Goal: Information Seeking & Learning: Learn about a topic

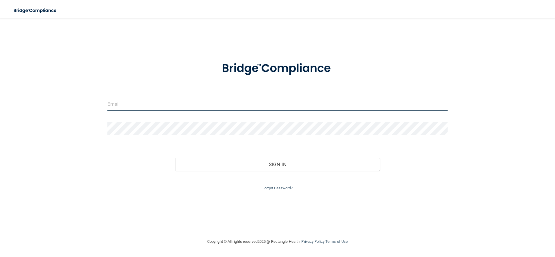
click at [298, 107] on input "email" at bounding box center [277, 104] width 341 height 13
type input "[EMAIL_ADDRESS][DOMAIN_NAME]"
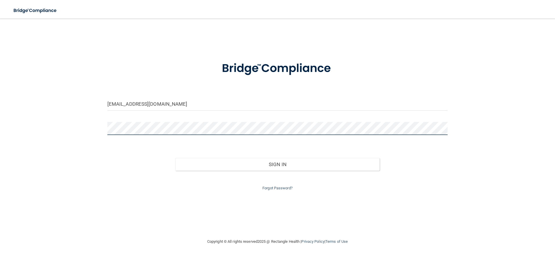
click at [175, 158] on button "Sign In" at bounding box center [277, 164] width 204 height 13
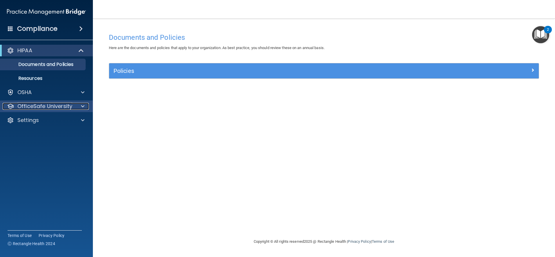
click at [67, 105] on p "OfficeSafe University" at bounding box center [44, 106] width 55 height 7
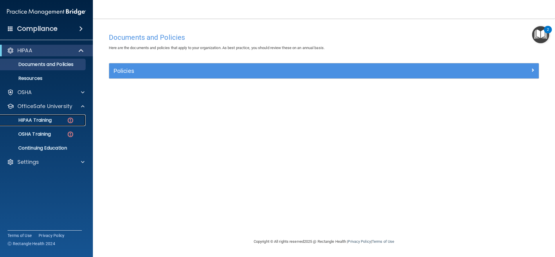
click at [69, 116] on link "HIPAA Training" at bounding box center [39, 120] width 91 height 12
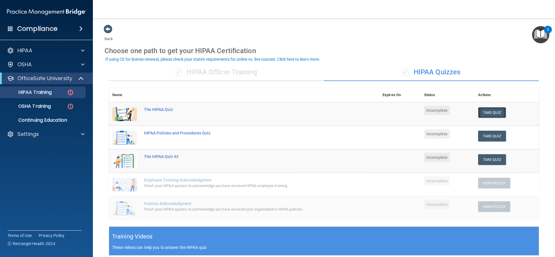
click at [487, 112] on button "Take Quiz" at bounding box center [492, 112] width 28 height 11
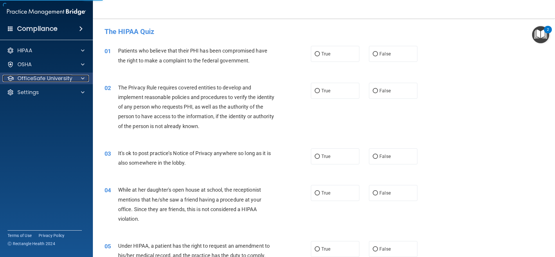
click at [55, 76] on p "OfficeSafe University" at bounding box center [44, 78] width 55 height 7
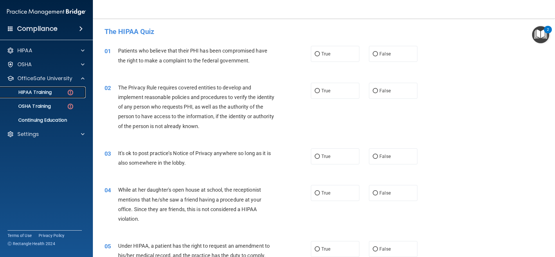
click at [67, 93] on img at bounding box center [70, 92] width 7 height 7
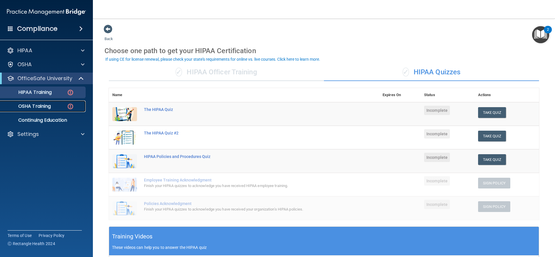
click at [65, 106] on div "OSHA Training" at bounding box center [43, 106] width 79 height 6
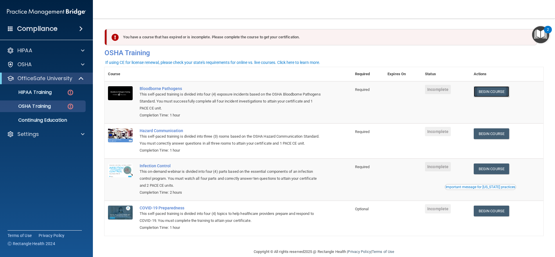
click at [496, 93] on link "Begin Course" at bounding box center [491, 91] width 35 height 11
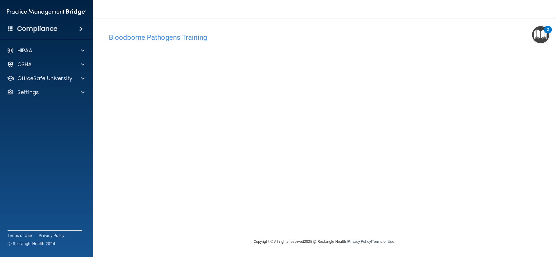
click at [544, 41] on img "Open Resource Center, 2 new notifications" at bounding box center [540, 34] width 17 height 17
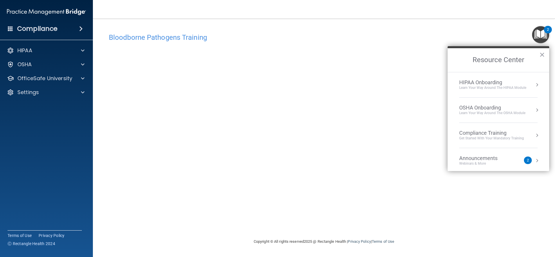
click at [397, 37] on h4 "Bloodborne Pathogens Training" at bounding box center [324, 38] width 430 height 8
click at [546, 54] on h2 "Resource Center" at bounding box center [499, 60] width 102 height 24
click at [542, 53] on button "×" at bounding box center [542, 54] width 6 height 9
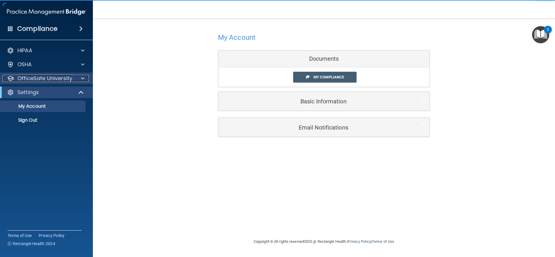
click at [85, 80] on div at bounding box center [82, 78] width 15 height 7
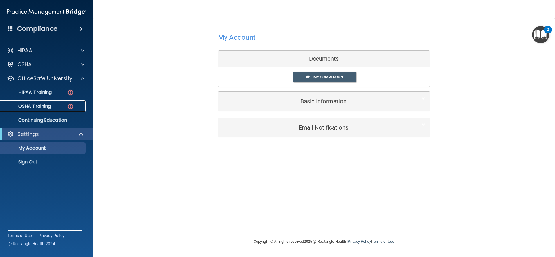
drag, startPoint x: 72, startPoint y: 104, endPoint x: 78, endPoint y: 104, distance: 5.2
click at [73, 104] on img at bounding box center [70, 106] width 7 height 7
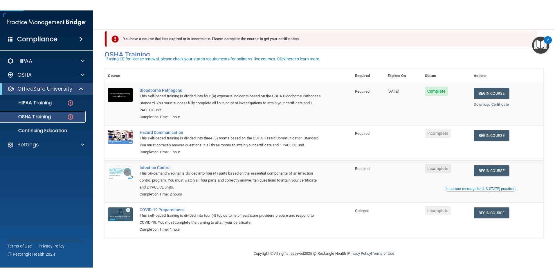
scroll to position [17, 0]
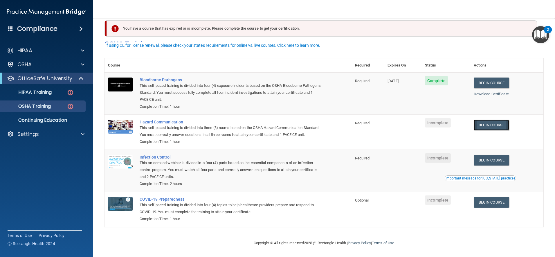
click at [493, 120] on link "Begin Course" at bounding box center [491, 125] width 35 height 11
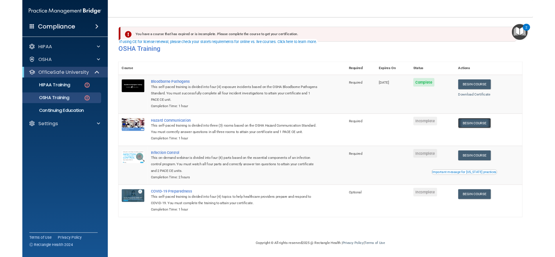
scroll to position [0, 0]
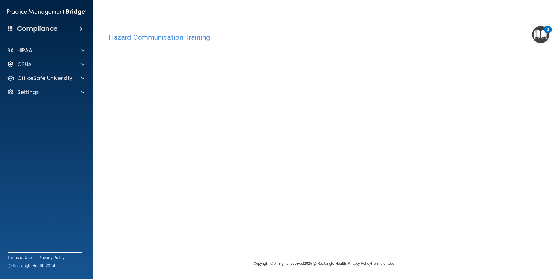
drag, startPoint x: 420, startPoint y: 225, endPoint x: 407, endPoint y: 227, distance: 14.1
click at [412, 227] on div "Hazard Communication Training This course doesn’t expire until . Are you sure y…" at bounding box center [324, 145] width 439 height 230
drag, startPoint x: 150, startPoint y: 28, endPoint x: 152, endPoint y: 36, distance: 8.6
click at [150, 28] on div "Hazard Communication Training This course doesn’t expire until . Are you sure y…" at bounding box center [324, 139] width 439 height 230
click at [154, 39] on h4 "Hazard Communication Training" at bounding box center [324, 38] width 430 height 8
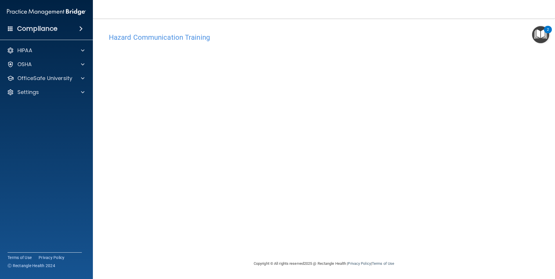
drag, startPoint x: 155, startPoint y: 38, endPoint x: 159, endPoint y: 38, distance: 3.2
click at [159, 38] on h4 "Hazard Communication Training" at bounding box center [324, 38] width 430 height 8
drag, startPoint x: 69, startPoint y: 51, endPoint x: 65, endPoint y: 62, distance: 11.9
click at [65, 62] on div "HIPAA Documents and Policies Report an Incident Business Associates Emergency P…" at bounding box center [46, 72] width 93 height 60
drag, startPoint x: 65, startPoint y: 62, endPoint x: 62, endPoint y: 85, distance: 22.8
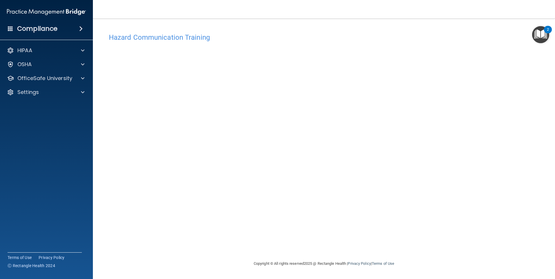
click at [62, 85] on div "HIPAA Documents and Policies Report an Incident Business Associates Emergency P…" at bounding box center [46, 72] width 93 height 60
click at [77, 80] on div at bounding box center [82, 78] width 15 height 7
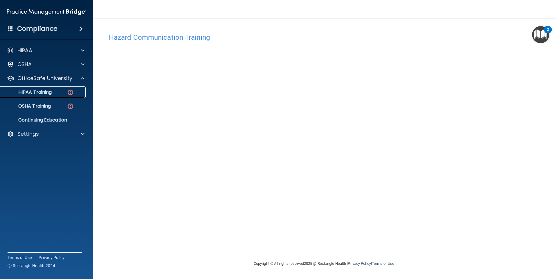
click at [69, 89] on img at bounding box center [70, 92] width 7 height 7
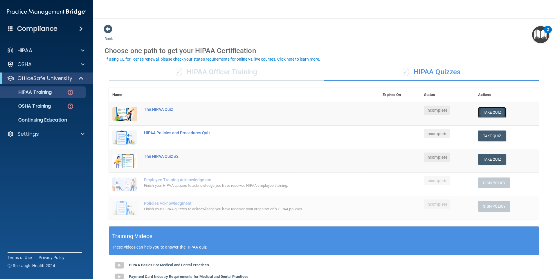
click at [484, 108] on button "Take Quiz" at bounding box center [492, 112] width 28 height 11
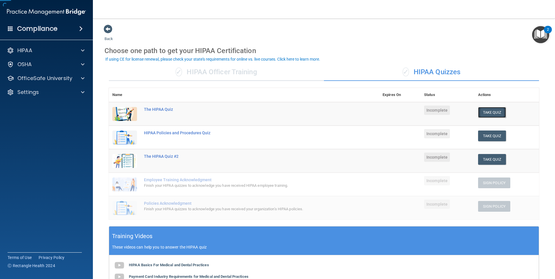
click at [484, 112] on button "Take Quiz" at bounding box center [492, 112] width 28 height 11
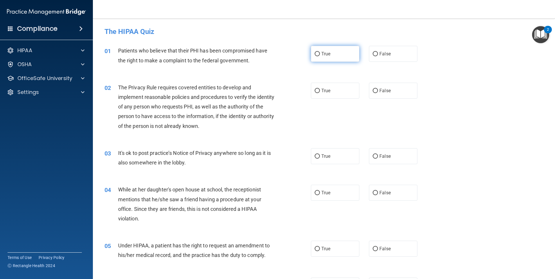
click at [346, 60] on label "True" at bounding box center [335, 54] width 48 height 16
click at [320, 56] on input "True" at bounding box center [317, 54] width 5 height 4
radio input "true"
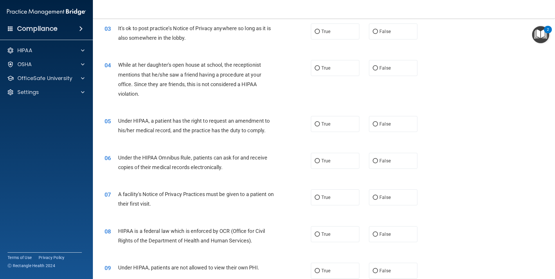
scroll to position [88, 0]
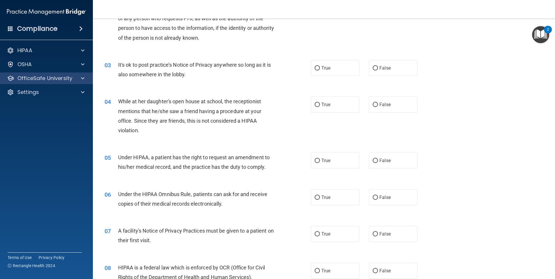
click at [48, 74] on div "OfficeSafe University" at bounding box center [46, 79] width 93 height 12
click at [78, 81] on div at bounding box center [82, 78] width 15 height 7
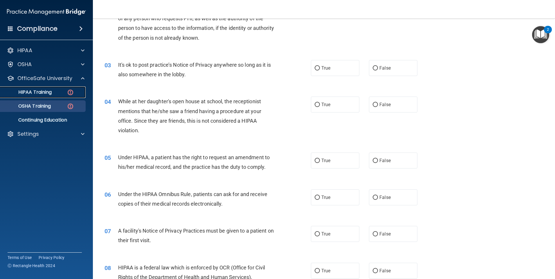
drag, startPoint x: 77, startPoint y: 98, endPoint x: 73, endPoint y: 100, distance: 4.8
click at [76, 99] on ul "HIPAA Training OSHA Training Continuing Education" at bounding box center [46, 105] width 105 height 42
click at [71, 103] on img at bounding box center [70, 106] width 7 height 7
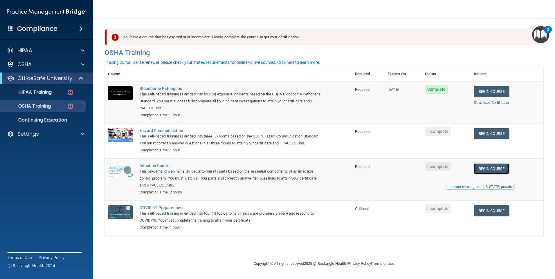
click at [484, 174] on link "Begin Course" at bounding box center [491, 168] width 35 height 11
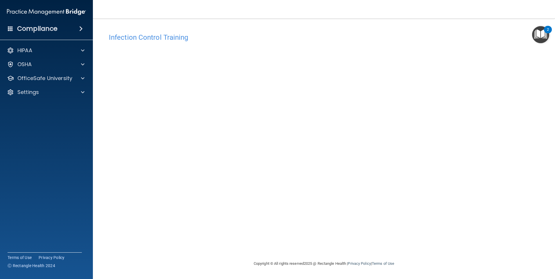
click at [430, 135] on div "Infection Control Training This course doesn’t expire until . Are you sure you …" at bounding box center [324, 145] width 439 height 230
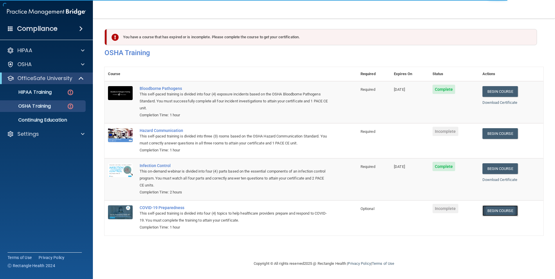
click at [494, 209] on link "Begin Course" at bounding box center [500, 211] width 35 height 11
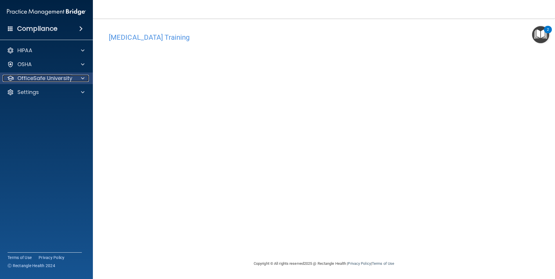
click at [81, 75] on div at bounding box center [82, 78] width 15 height 7
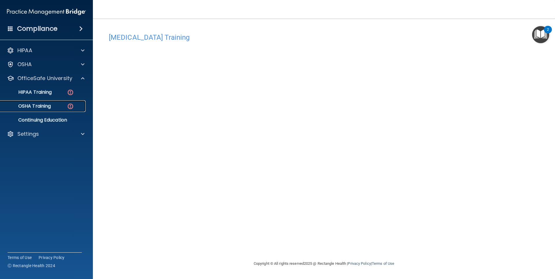
click at [80, 105] on div "OSHA Training" at bounding box center [43, 106] width 79 height 6
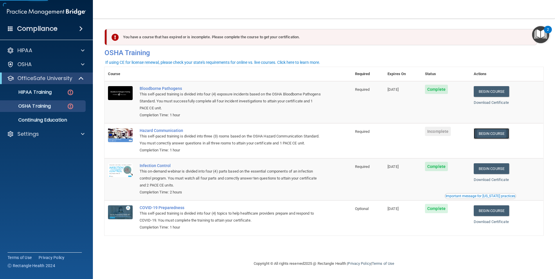
click at [483, 136] on link "Begin Course" at bounding box center [491, 133] width 35 height 11
